Goal: Task Accomplishment & Management: Complete application form

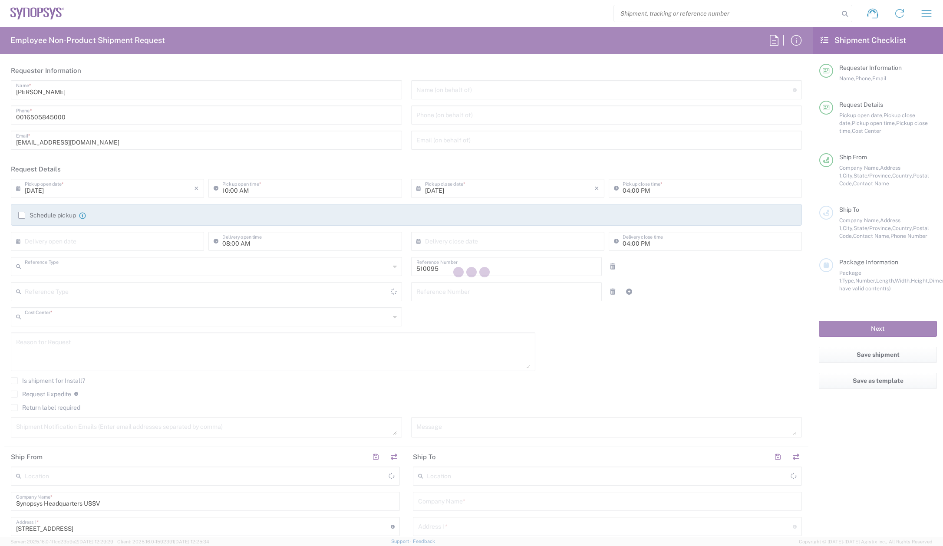
type input "Department"
type input "US01, SG, EM, R&D 510095"
type input "[US_STATE]"
type input "[GEOGRAPHIC_DATA]"
type input "Delivered at Place"
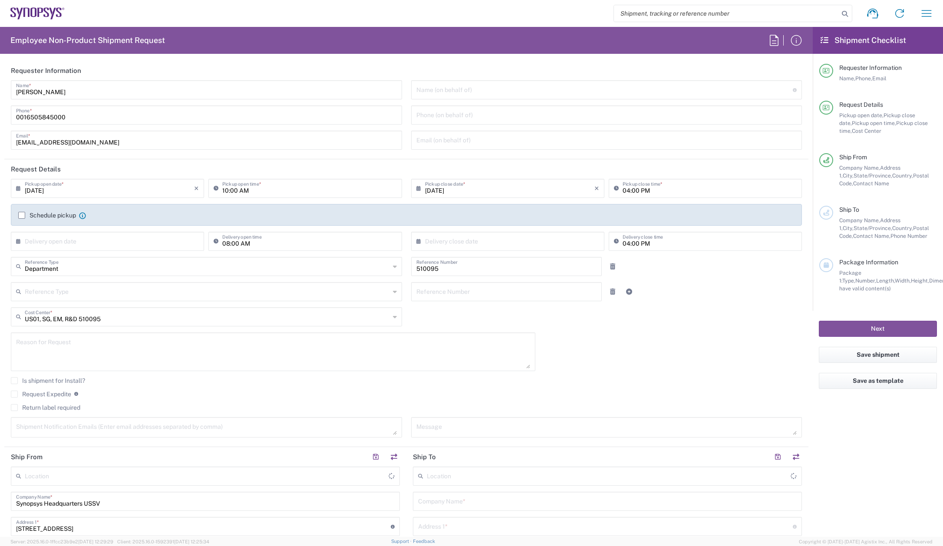
type input "[GEOGRAPHIC_DATA]"
type input "Headquarters USSV"
click at [655, 16] on input "search" at bounding box center [726, 13] width 225 height 16
paste input "55862887"
type input "55862887"
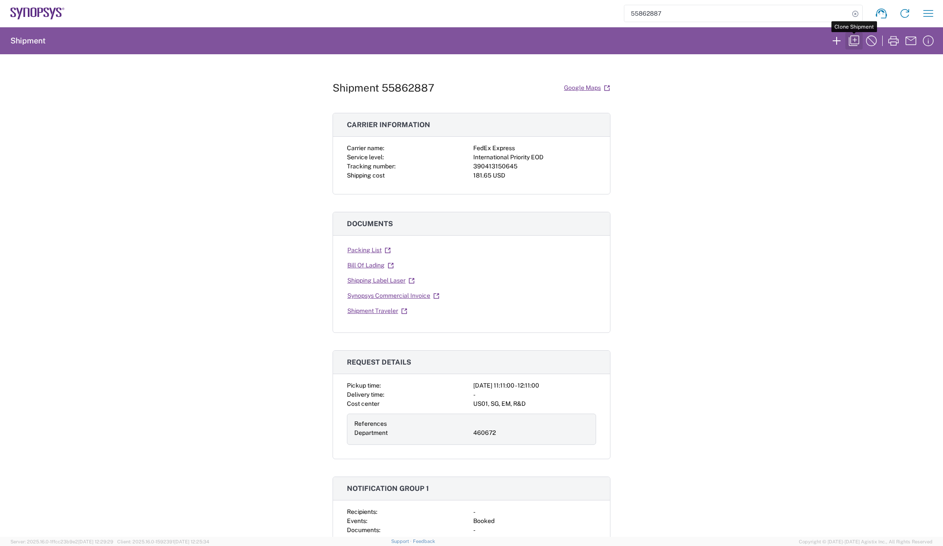
click at [855, 44] on icon "button" at bounding box center [854, 41] width 10 height 10
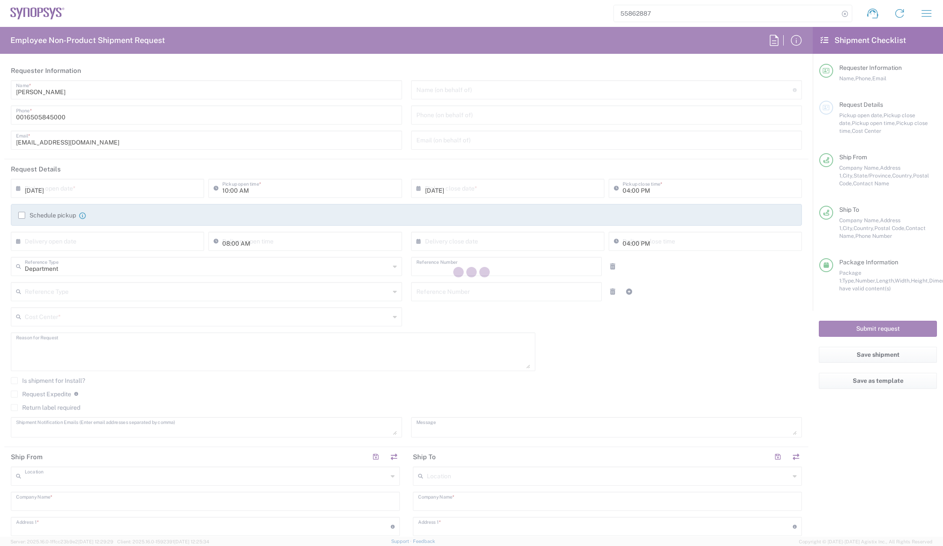
type input "[PERSON_NAME]"
type input "[EMAIL_ADDRESS][DOMAIN_NAME]"
type input "11:11 AM"
type input "12:11 PM"
type input "460672"
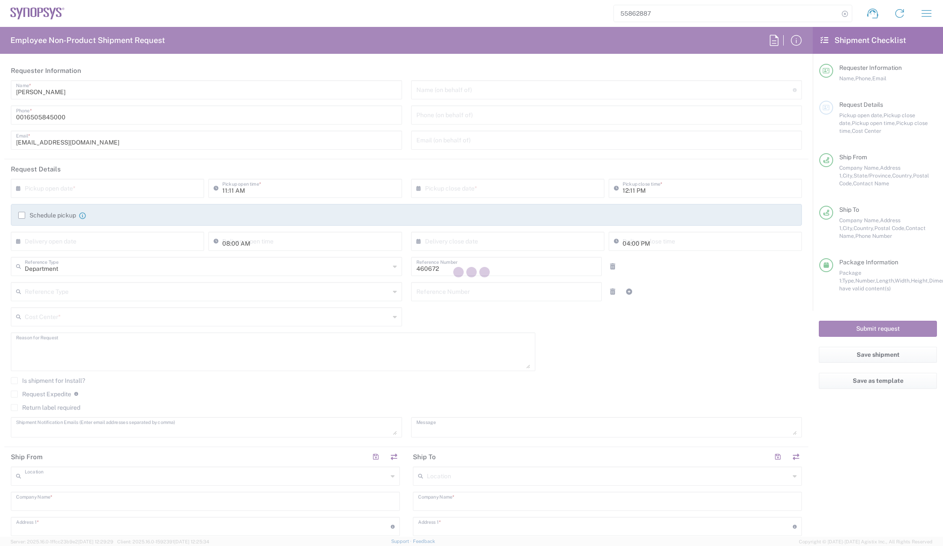
type textarea "To test 256CPGA device"
type textarea "[EMAIL_ADDRESS][DOMAIN_NAME], [PERSON_NAME][EMAIL_ADDRESS][DOMAIN_NAME], [PERSO…"
type textarea "Test browser board for 256CPGA"
type input "Headquarters USSV"
type input "Synopsys Headquarters USSV"
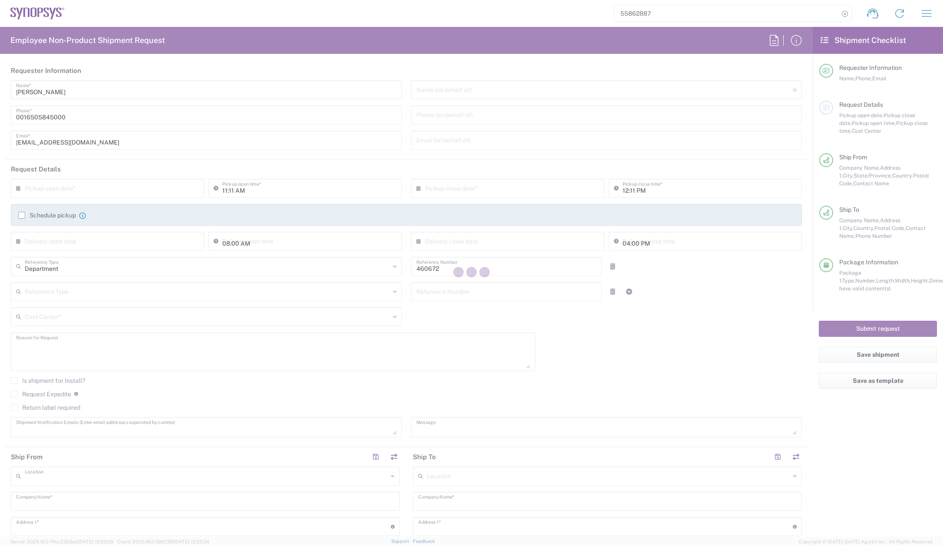
type input "[STREET_ADDRESS]"
type input "Sunnyvale"
type input "[US_STATE]"
type input "94085"
type input "[PERSON_NAME]"
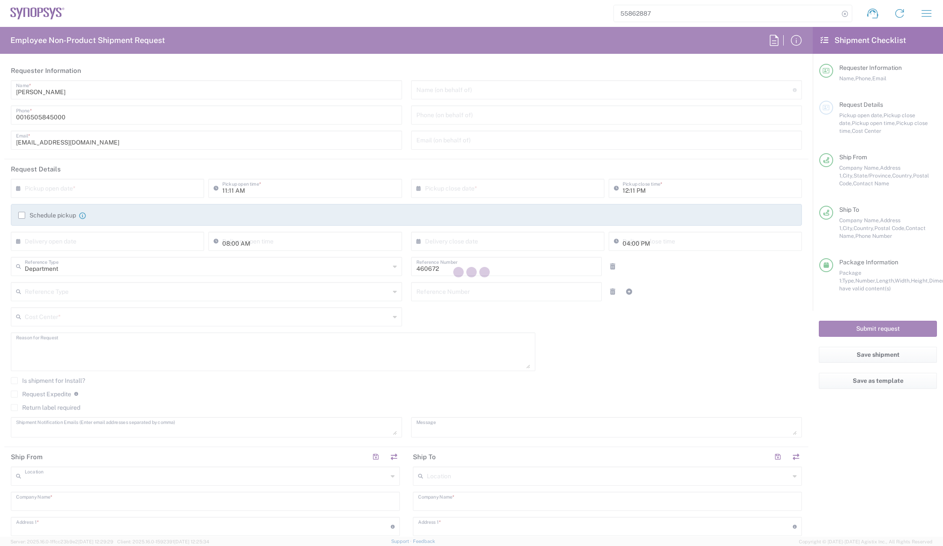
type input "0016505845000"
type input "[EMAIL_ADDRESS][DOMAIN_NAME]"
type input "Synopsys ([GEOGRAPHIC_DATA]) Pvt. Ltd."
type input "2nd to 4th Floor"
type input "[GEOGRAPHIC_DATA] Sector 143 A"
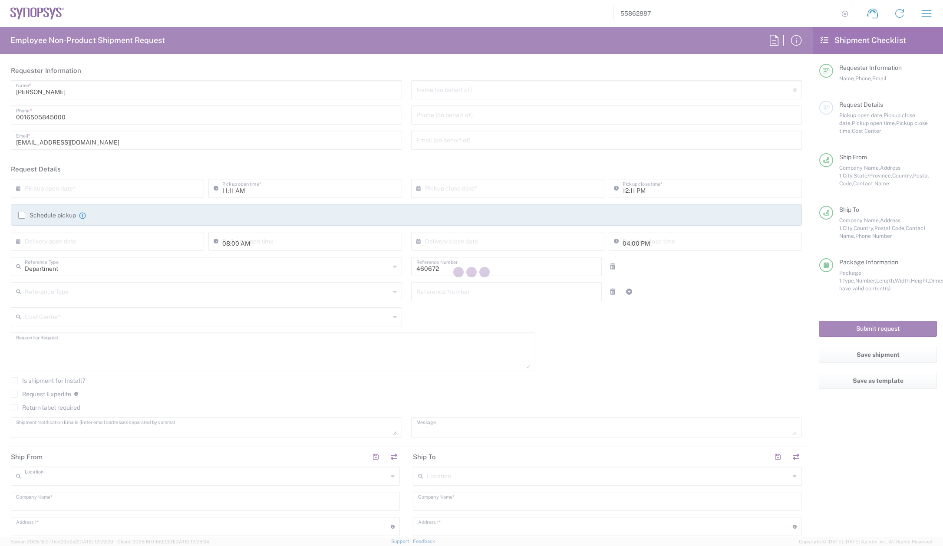
type input "Noida"
type input "[GEOGRAPHIC_DATA]"
type input "201307"
type input "[PERSON_NAME]"
type input "[PHONE_NUMBER]"
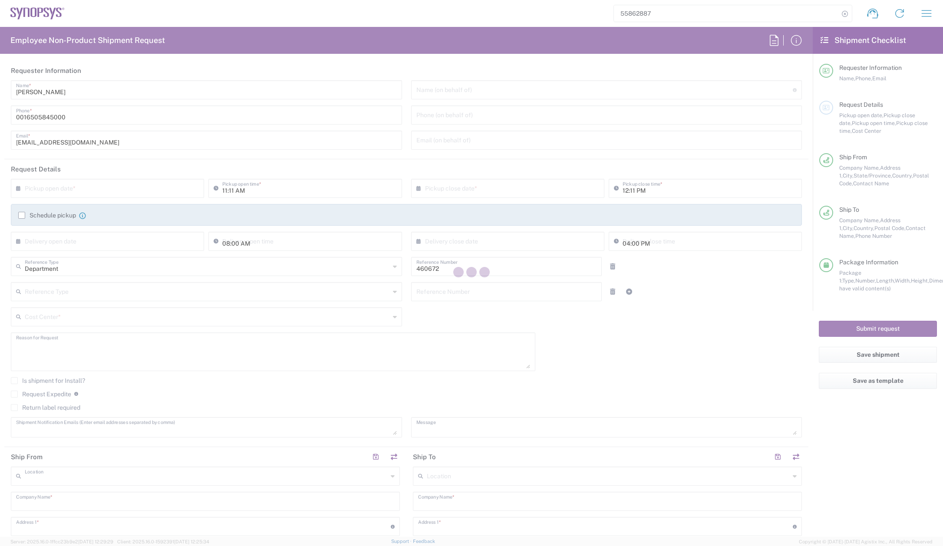
type input "[EMAIL_ADDRESS][DOMAIN_NAME]"
type input "Sender/Shipper"
type input "Delivery Duty Paid"
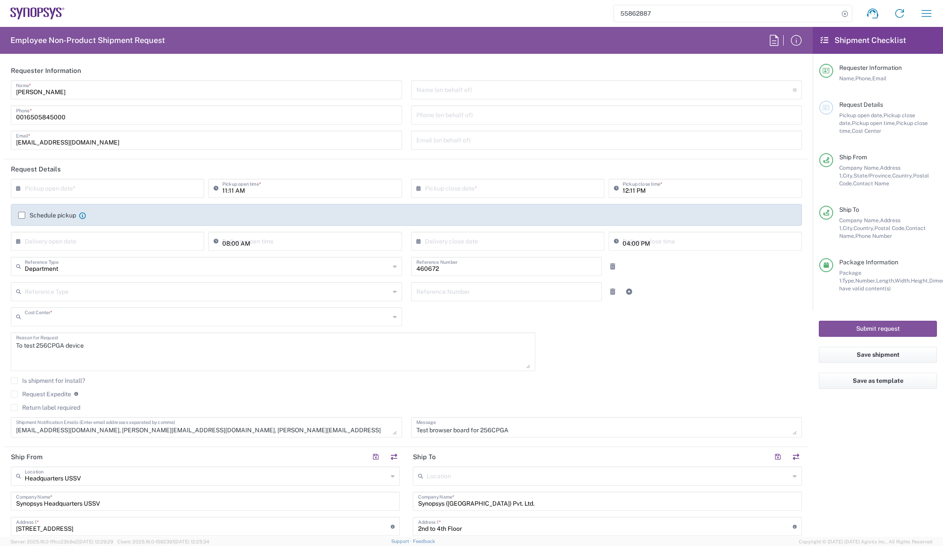
type input "US01, SG, EM, R&D 510095"
type input "[GEOGRAPHIC_DATA]"
type input "Cardboard Box(es)"
click at [137, 188] on input "text" at bounding box center [109, 187] width 169 height 15
click at [134, 254] on span "15" at bounding box center [133, 255] width 13 height 12
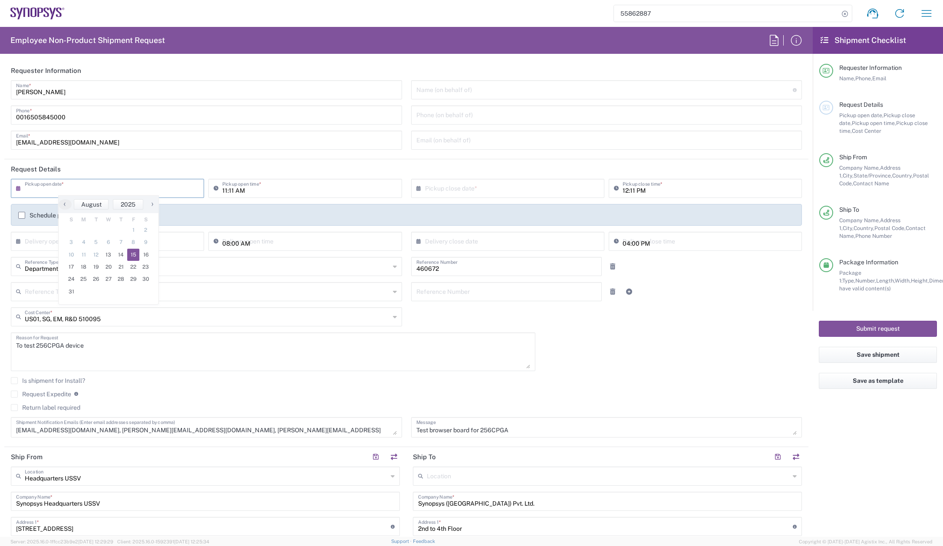
type input "[DATE]"
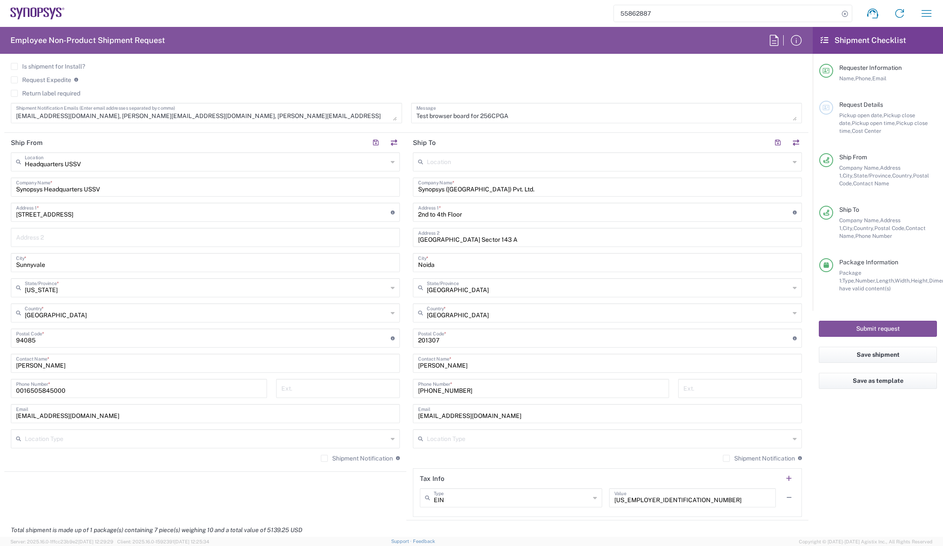
scroll to position [304, 0]
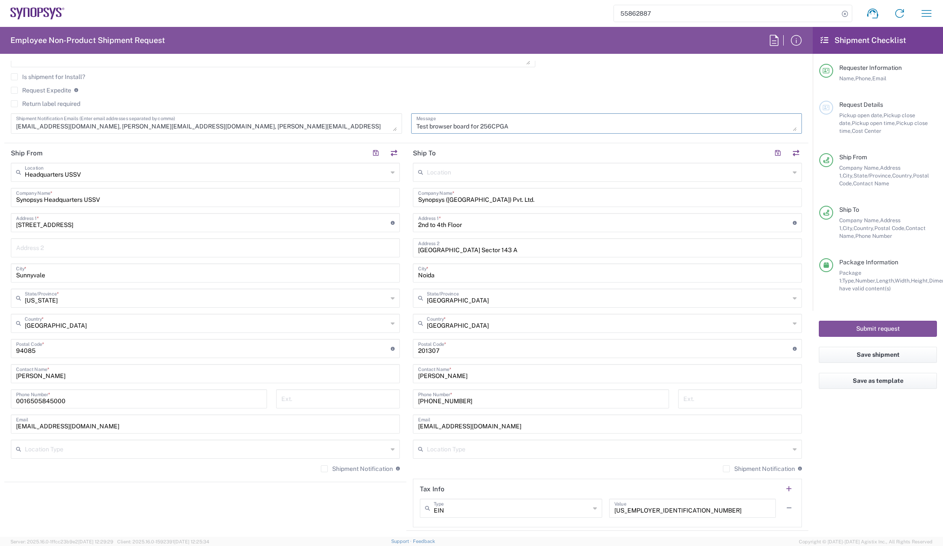
drag, startPoint x: 414, startPoint y: 124, endPoint x: 524, endPoint y: 119, distance: 110.4
click at [524, 119] on textarea "Test browser board for 256CPGA" at bounding box center [606, 123] width 381 height 15
type textarea "T"
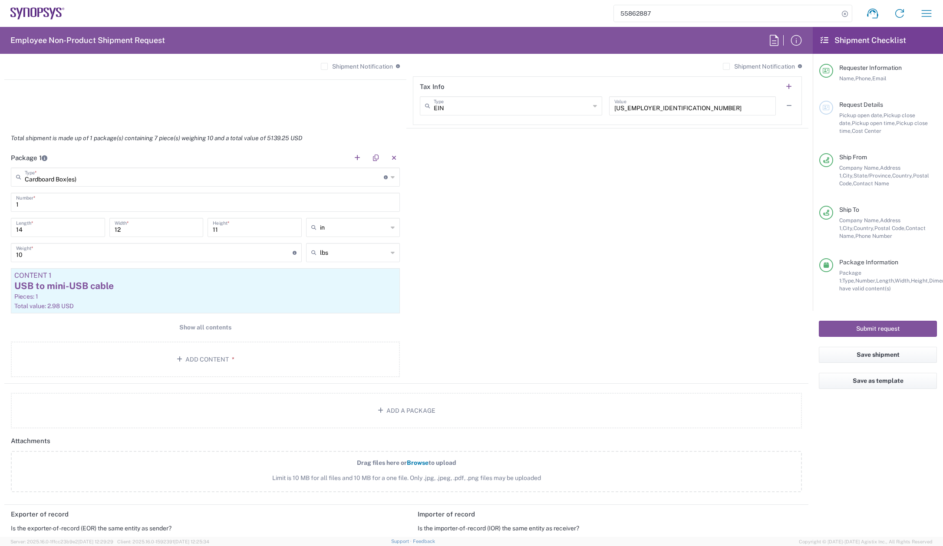
scroll to position [709, 0]
type textarea "SIlicon test chips STC0542A"
click at [181, 325] on span "Show all contents" at bounding box center [205, 325] width 52 height 8
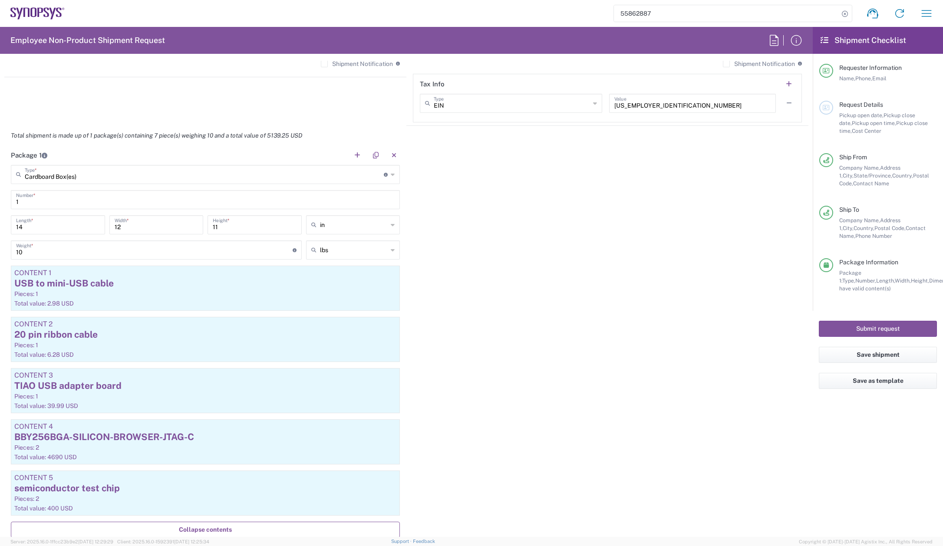
scroll to position [810, 0]
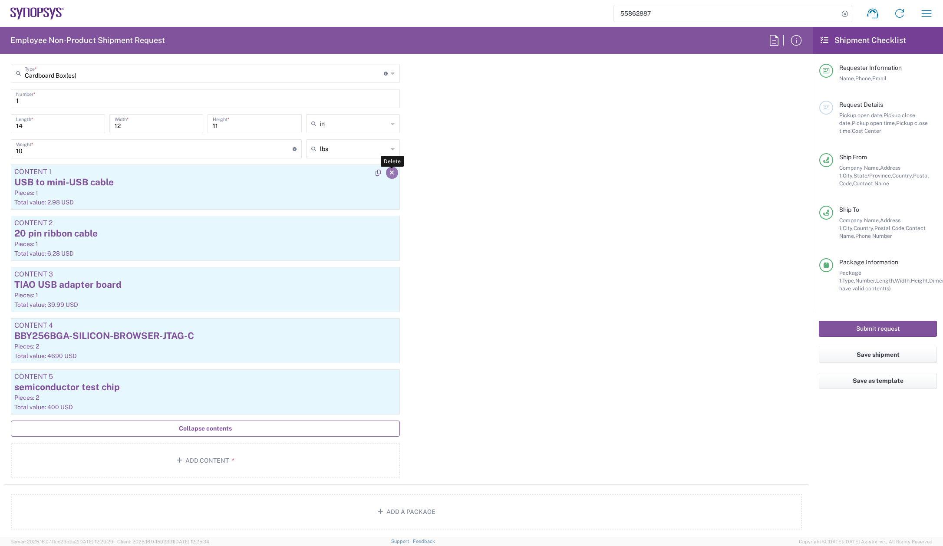
click at [389, 172] on icon "button" at bounding box center [391, 173] width 5 height 6
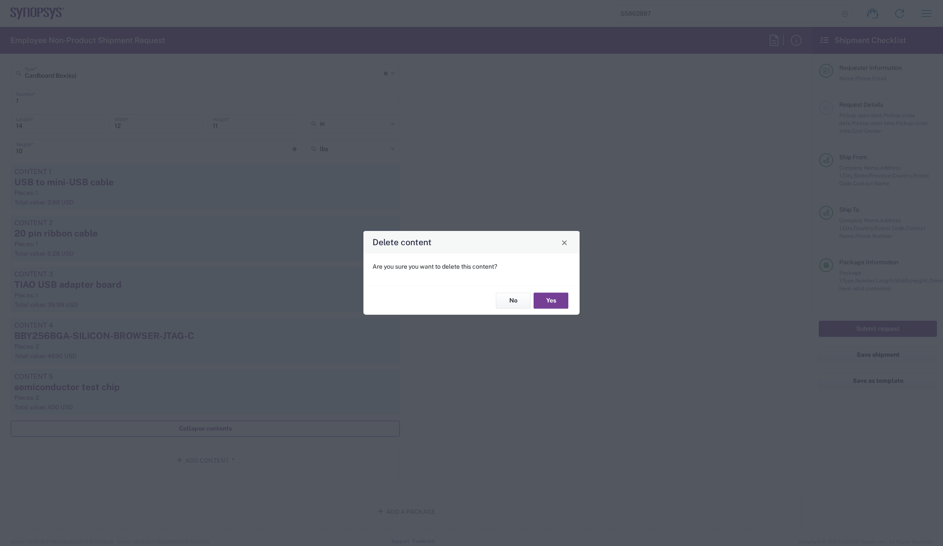
click at [560, 301] on button "Yes" at bounding box center [551, 301] width 35 height 16
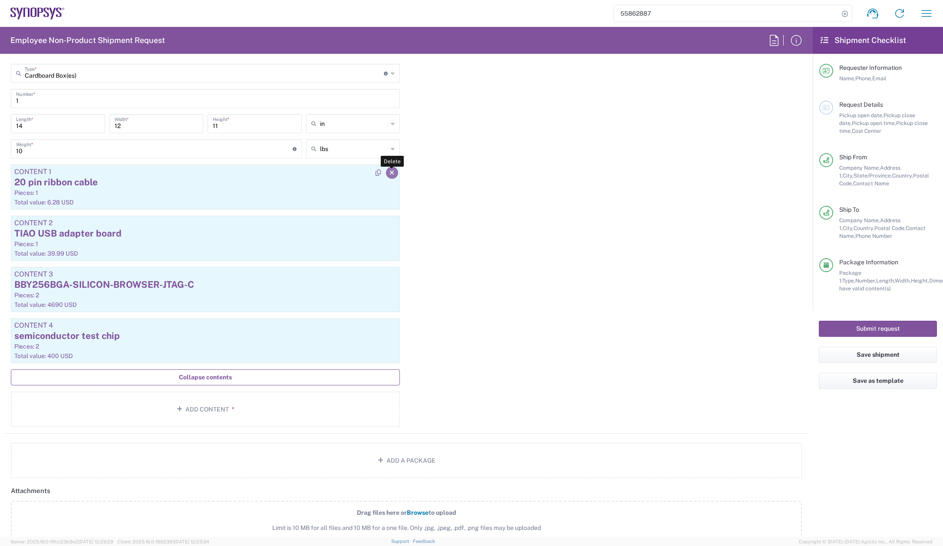
click at [389, 173] on icon "button" at bounding box center [391, 173] width 5 height 6
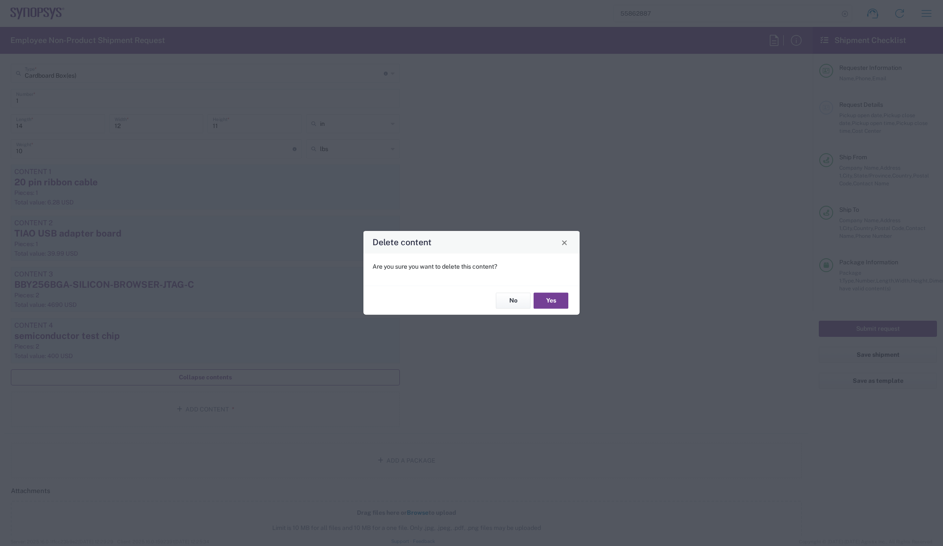
click at [545, 297] on button "Yes" at bounding box center [551, 301] width 35 height 16
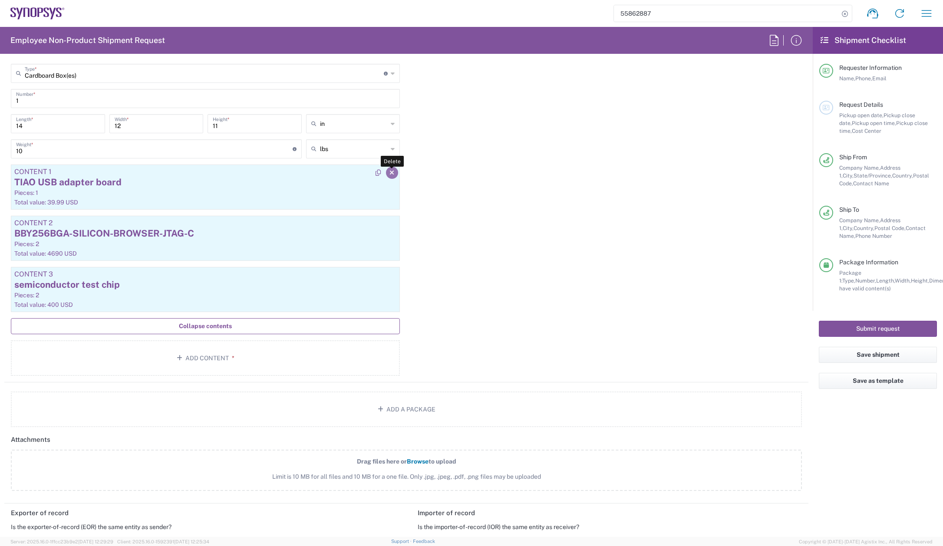
click at [388, 175] on button "button" at bounding box center [392, 173] width 12 height 12
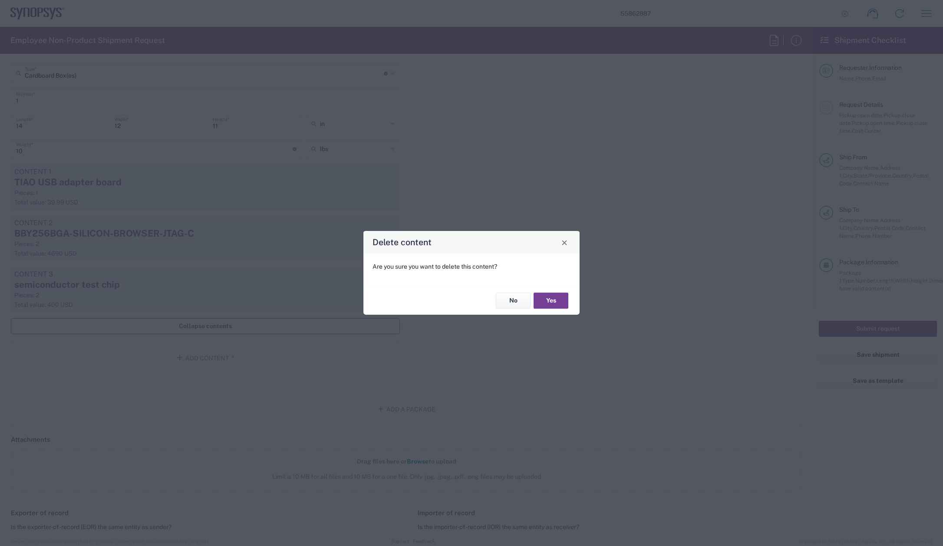
click at [559, 300] on button "Yes" at bounding box center [551, 301] width 35 height 16
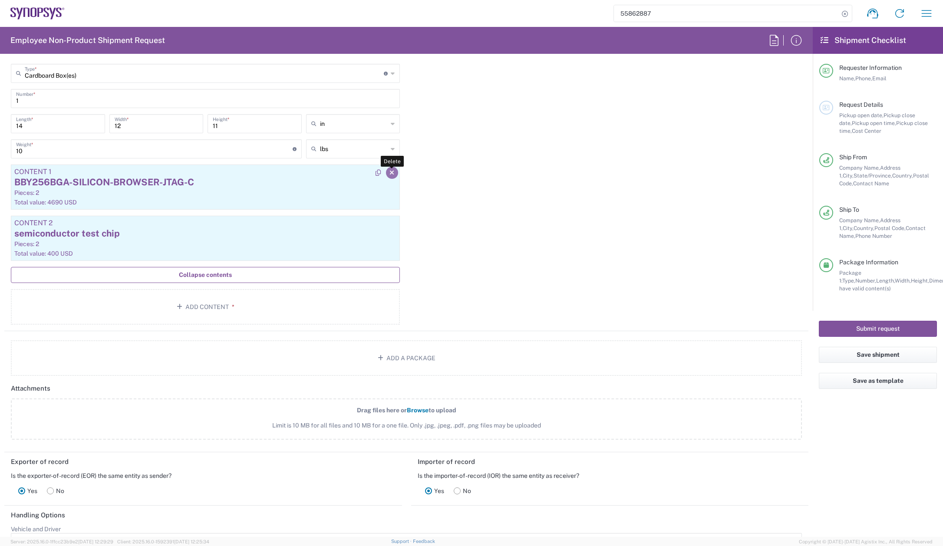
click at [391, 171] on icon "button" at bounding box center [391, 173] width 5 height 6
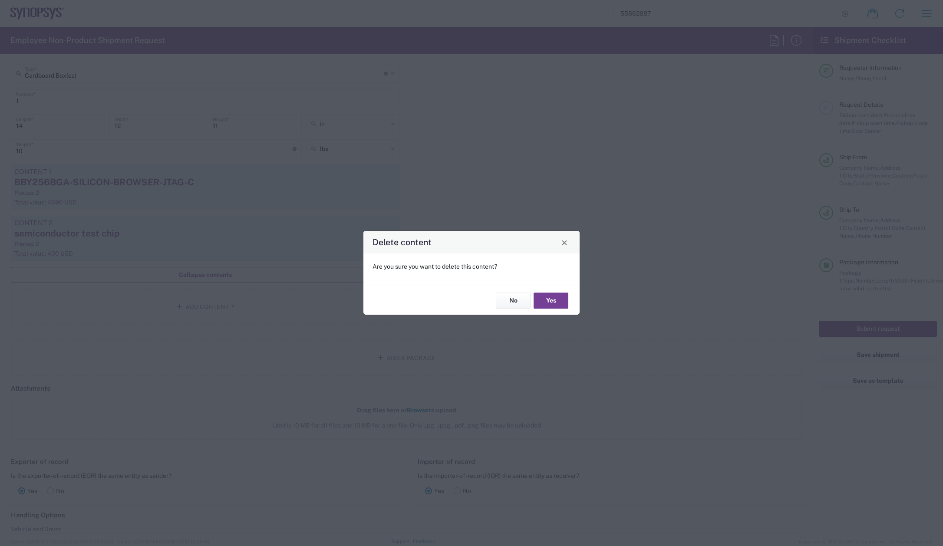
click at [550, 303] on button "Yes" at bounding box center [551, 301] width 35 height 16
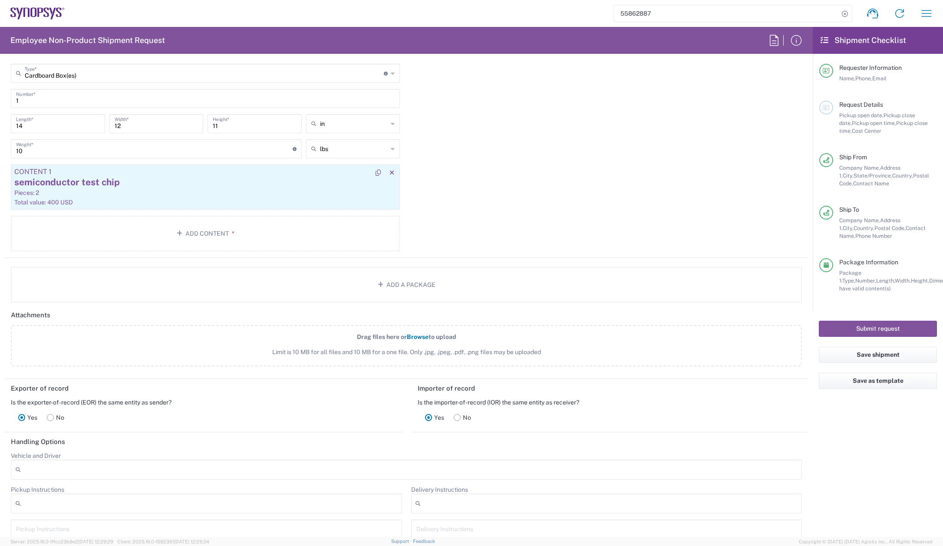
click at [234, 185] on div "semiconductor test chip" at bounding box center [205, 182] width 382 height 13
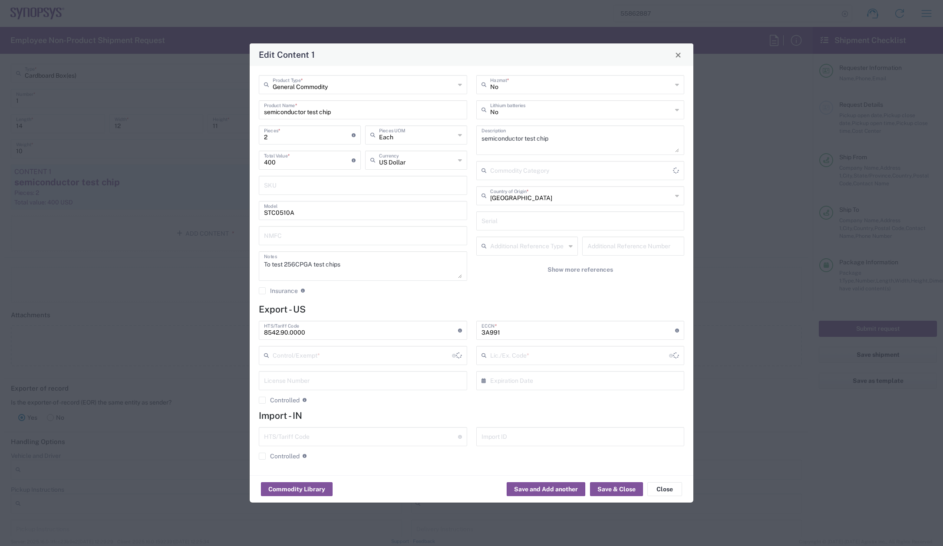
type input "BIS"
type input "NLR - No License Required"
drag, startPoint x: 264, startPoint y: 136, endPoint x: 280, endPoint y: 137, distance: 15.3
click at [280, 137] on input "2" at bounding box center [308, 134] width 88 height 15
type input "1"
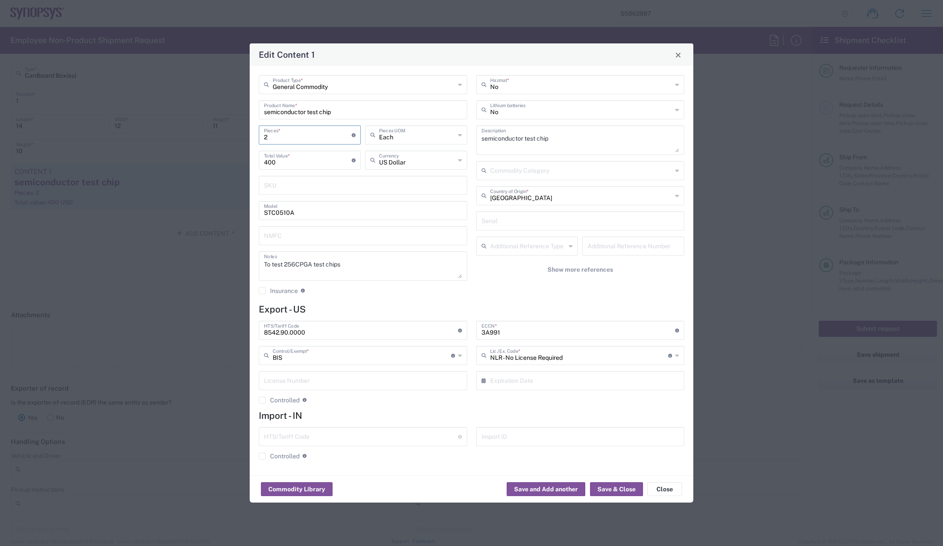
type input "200"
type input "10"
type input "2000"
type input "10"
click at [576, 136] on textarea "semiconductor test chip" at bounding box center [581, 140] width 198 height 24
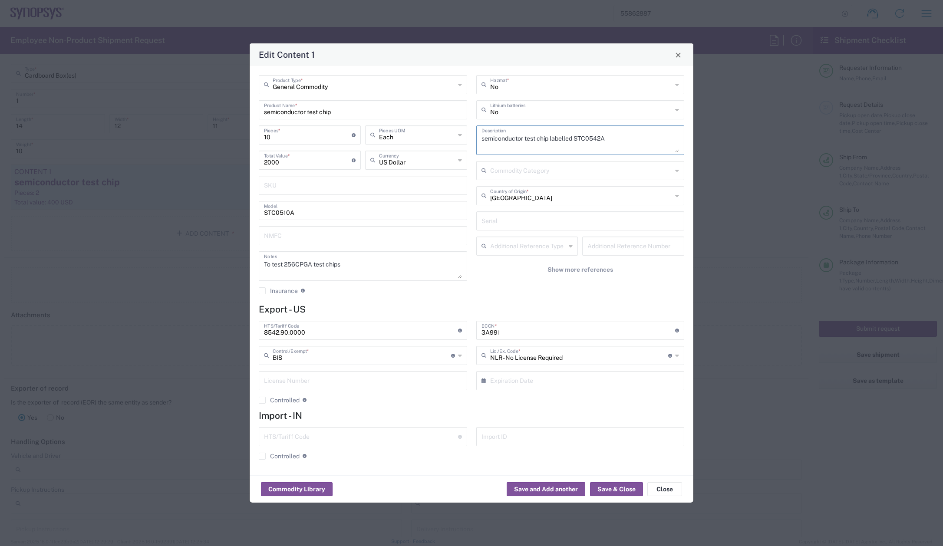
type textarea "semiconductor test chip labelled STC0542A"
click at [287, 212] on input "STC0510A" at bounding box center [363, 209] width 198 height 15
type input "STC0542A"
click at [605, 489] on button "Save & Close" at bounding box center [616, 489] width 53 height 14
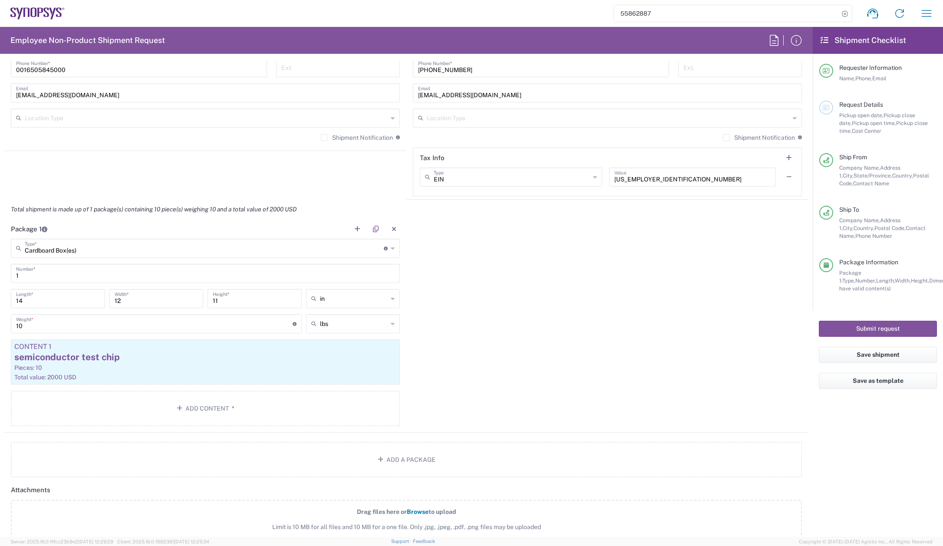
scroll to position [608, 0]
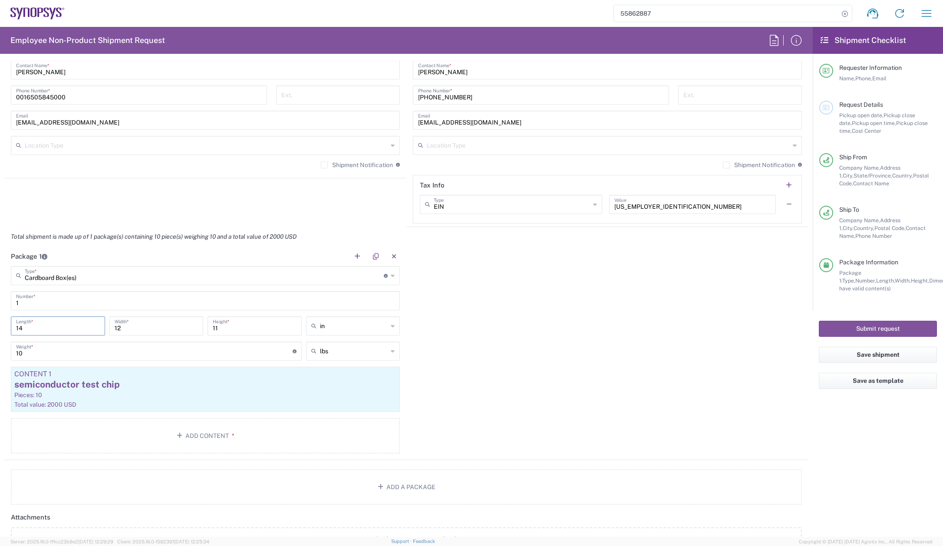
click at [43, 327] on input "14" at bounding box center [58, 325] width 84 height 15
type input "15"
click at [162, 328] on input "12" at bounding box center [157, 325] width 84 height 15
type input "1"
type input "8"
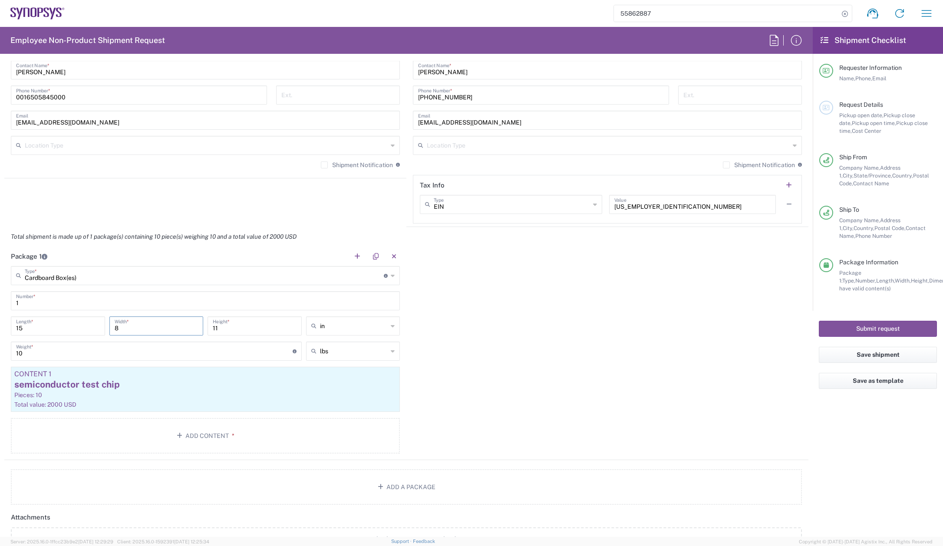
click at [233, 328] on input "11" at bounding box center [255, 325] width 84 height 15
type input "1"
type input "5"
click at [33, 353] on input "10" at bounding box center [154, 350] width 277 height 15
type input "1"
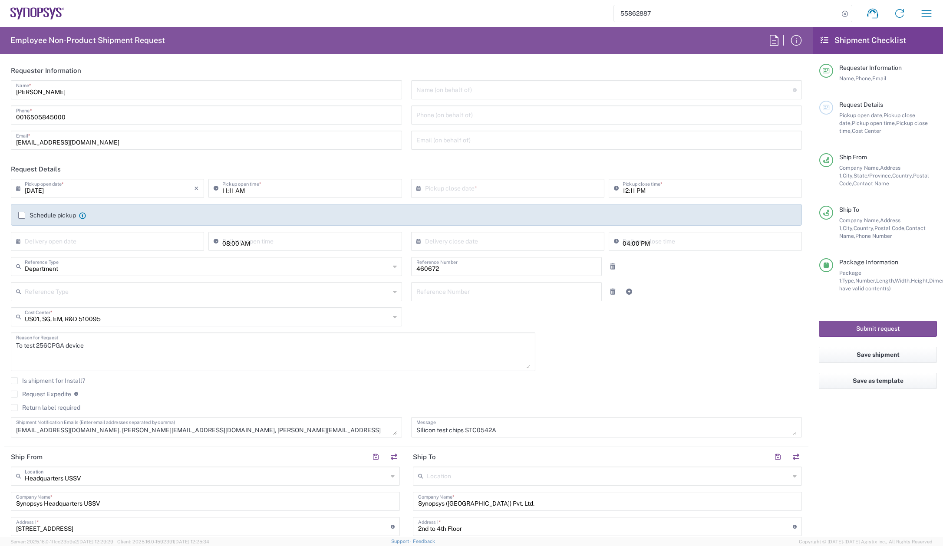
scroll to position [0, 0]
type input "2"
click at [286, 188] on input "11:11 AM" at bounding box center [309, 187] width 174 height 15
type input "10:00 AM"
type input "4"
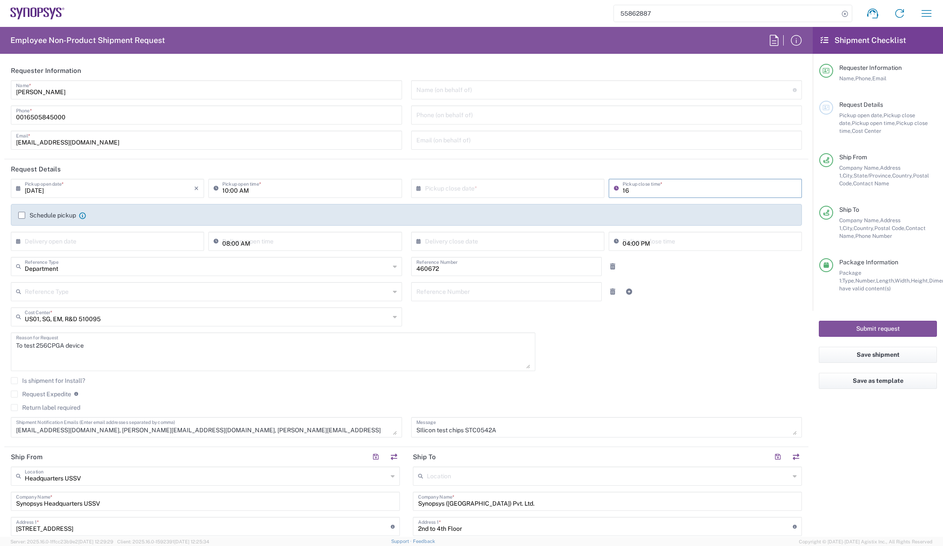
type input "1"
type input "04:00 PM"
click at [869, 329] on button "Submit request" at bounding box center [878, 329] width 118 height 16
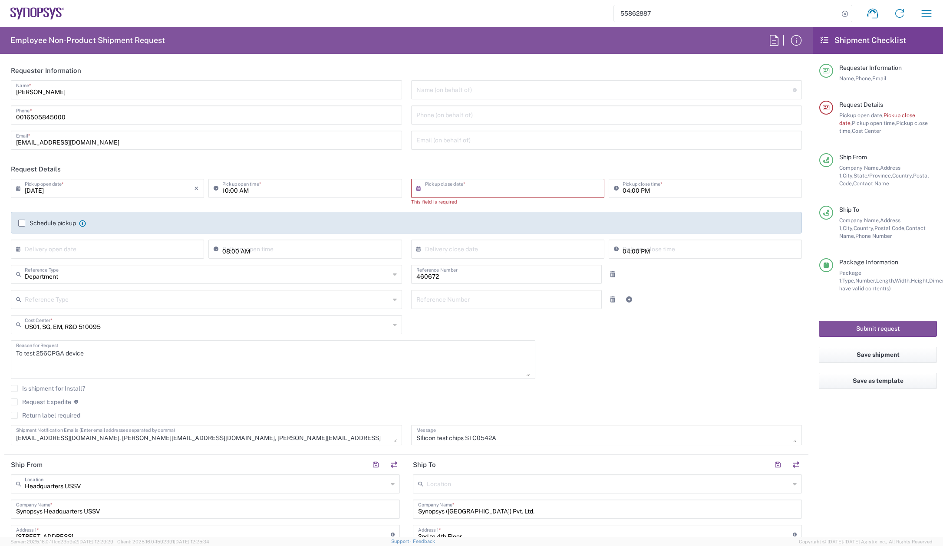
click at [465, 188] on input "text" at bounding box center [509, 187] width 169 height 15
click at [436, 193] on input "text" at bounding box center [509, 187] width 169 height 15
click at [434, 190] on input "text" at bounding box center [509, 187] width 169 height 15
click at [530, 254] on span "15" at bounding box center [530, 255] width 13 height 12
type input "[DATE]"
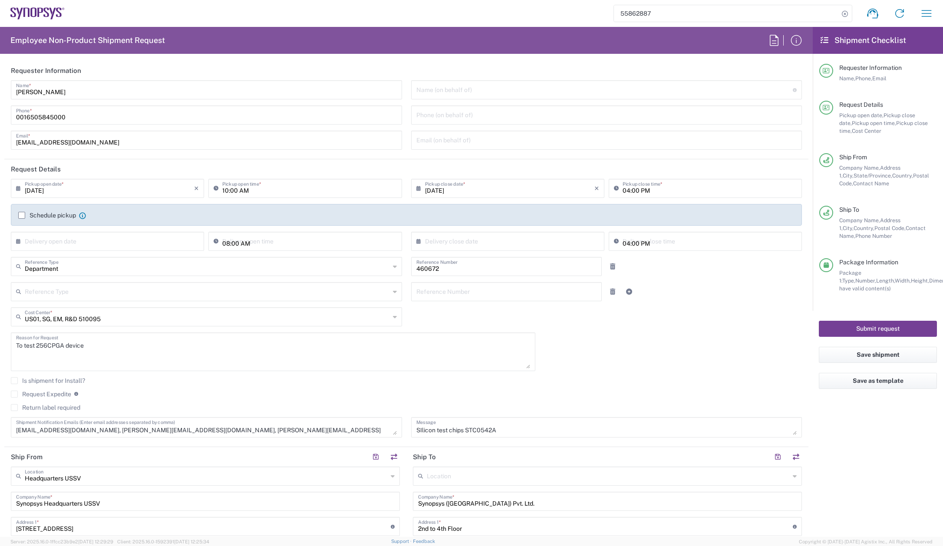
click at [881, 330] on button "Submit request" at bounding box center [878, 329] width 118 height 16
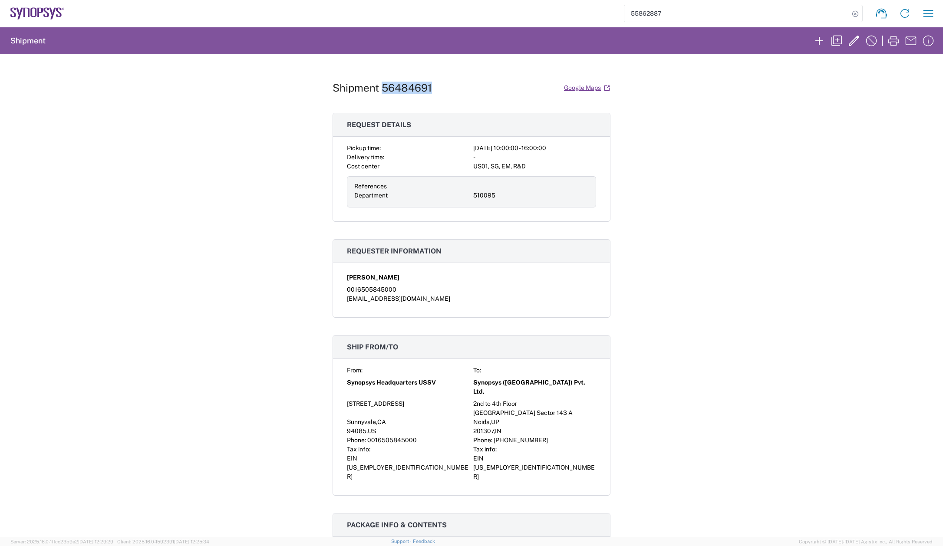
drag, startPoint x: 378, startPoint y: 87, endPoint x: 430, endPoint y: 85, distance: 52.2
click at [430, 85] on div "Shipment 56484691 Google Maps" at bounding box center [472, 87] width 278 height 15
copy h1 "56484691"
